Goal: Task Accomplishment & Management: Use online tool/utility

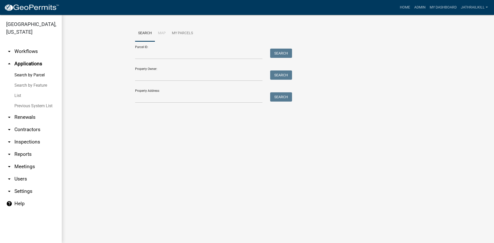
click at [29, 46] on link "arrow_drop_down Workflows" at bounding box center [31, 51] width 62 height 12
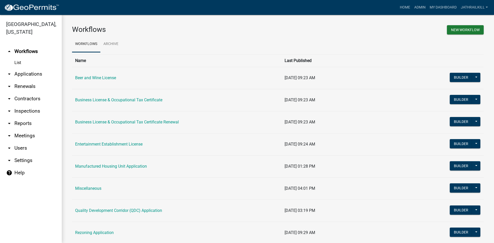
click at [28, 68] on link "arrow_drop_down Applications" at bounding box center [31, 74] width 62 height 12
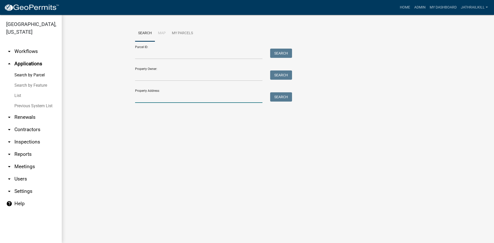
click at [189, 101] on input "Property Address:" at bounding box center [198, 97] width 127 height 11
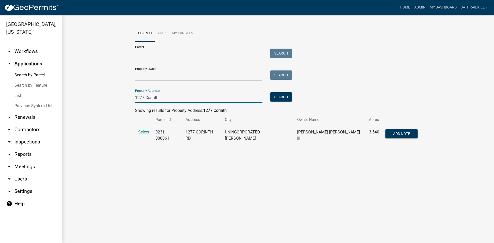
type input "1277 Corinth"
click at [138, 137] on td "Select" at bounding box center [143, 135] width 17 height 19
click at [139, 134] on span "Select" at bounding box center [143, 132] width 11 height 5
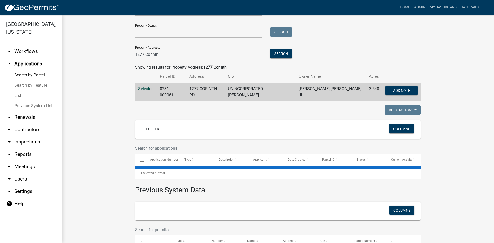
scroll to position [77, 0]
